Goal: Task Accomplishment & Management: Manage account settings

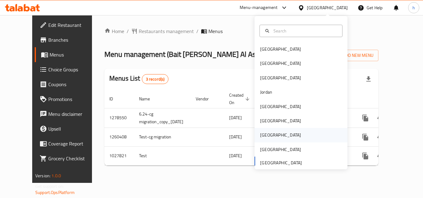
click at [266, 135] on div "Qatar" at bounding box center [280, 135] width 41 height 7
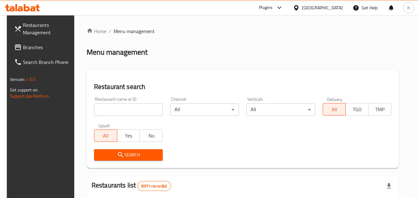
click at [35, 47] on span "Branches" at bounding box center [47, 47] width 49 height 7
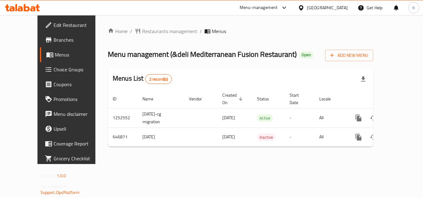
click at [346, 8] on div "Qatar" at bounding box center [327, 7] width 41 height 7
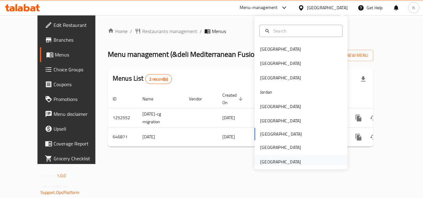
click at [293, 159] on div "[GEOGRAPHIC_DATA]" at bounding box center [280, 162] width 41 height 7
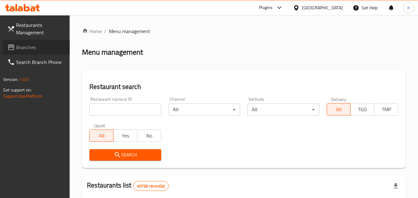
click at [40, 41] on link "Branches" at bounding box center [35, 47] width 67 height 15
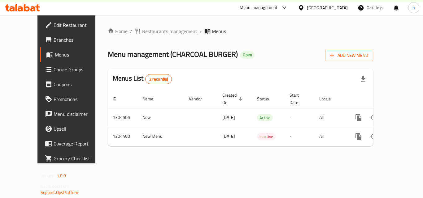
click at [95, 91] on div "Home / Restaurants management / Menus Menu management ( CHARCOAL BURGER ) Open …" at bounding box center [240, 89] width 290 height 149
click at [54, 24] on span "Edit Restaurant" at bounding box center [79, 24] width 50 height 7
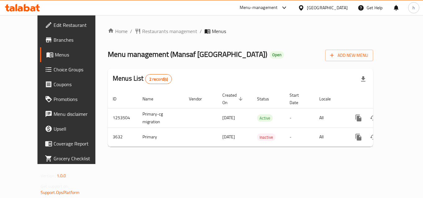
click at [54, 68] on span "Choice Groups" at bounding box center [79, 69] width 50 height 7
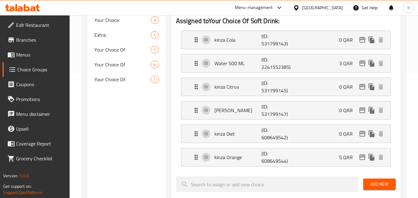
scroll to position [124, 0]
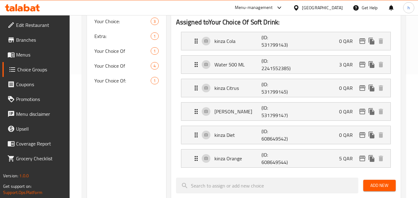
click at [167, 101] on div "Your Choice Of Soft Drink: (ID: 554377) Your Choice Of Soft Drink: ​ اختيارك من…" at bounding box center [284, 168] width 237 height 444
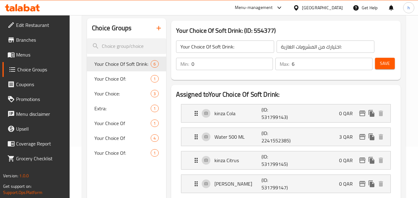
scroll to position [93, 0]
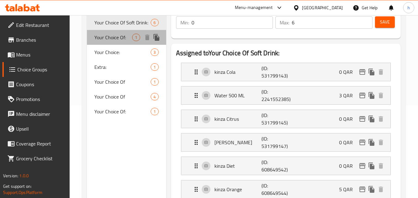
click at [109, 37] on span "Your Choice Of:" at bounding box center [113, 37] width 38 height 7
type input "Your Choice Of:"
type input "إختيارك من:"
type input "1"
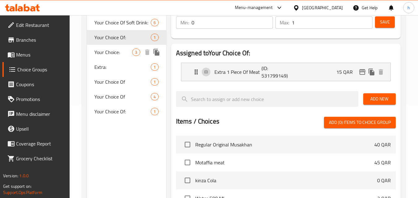
click at [110, 53] on span "Your Choice:" at bounding box center [113, 52] width 38 height 7
type input "Your Choice:"
type input "اختيارك:"
type input "1"
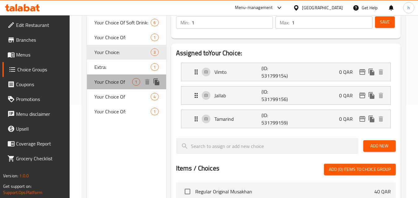
click at [100, 85] on span "Your Choice Of" at bounding box center [113, 81] width 38 height 7
type input "Your Choice Of"
type input "اختيارك من"
type input "0"
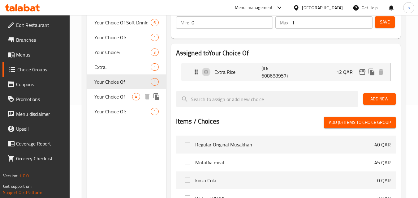
click at [101, 93] on span "Your Choice Of" at bounding box center [113, 96] width 38 height 7
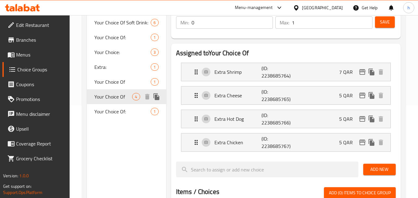
type input "إختيارك من"
click at [102, 109] on span "Your Choice Of:" at bounding box center [113, 111] width 38 height 7
type input "Your Choice Of:"
type input "إختيارك من:"
